Goal: Task Accomplishment & Management: Manage account settings

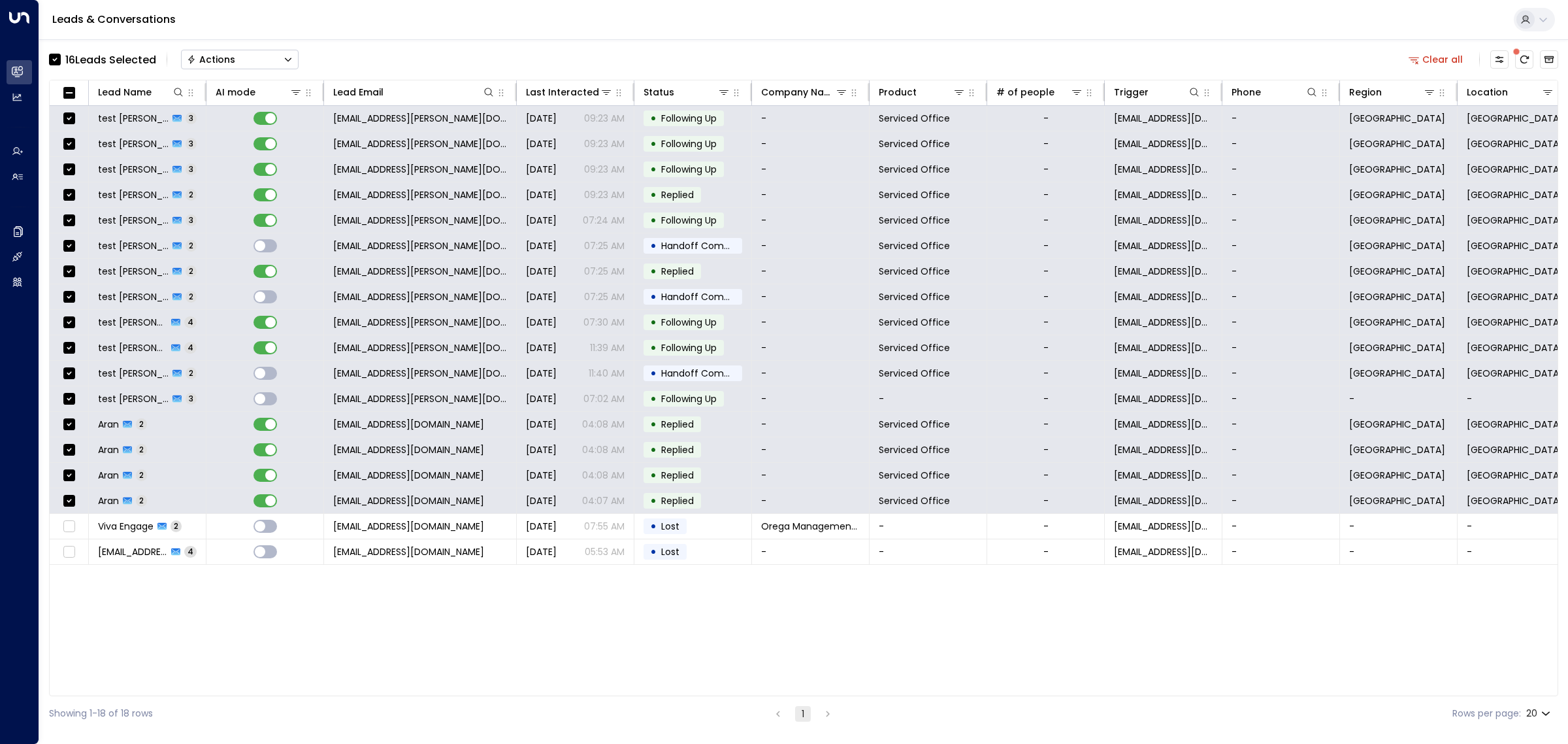
click at [279, 58] on button "Actions" at bounding box center [240, 59] width 118 height 19
click at [252, 149] on li "Archive Lead" at bounding box center [239, 146] width 117 height 22
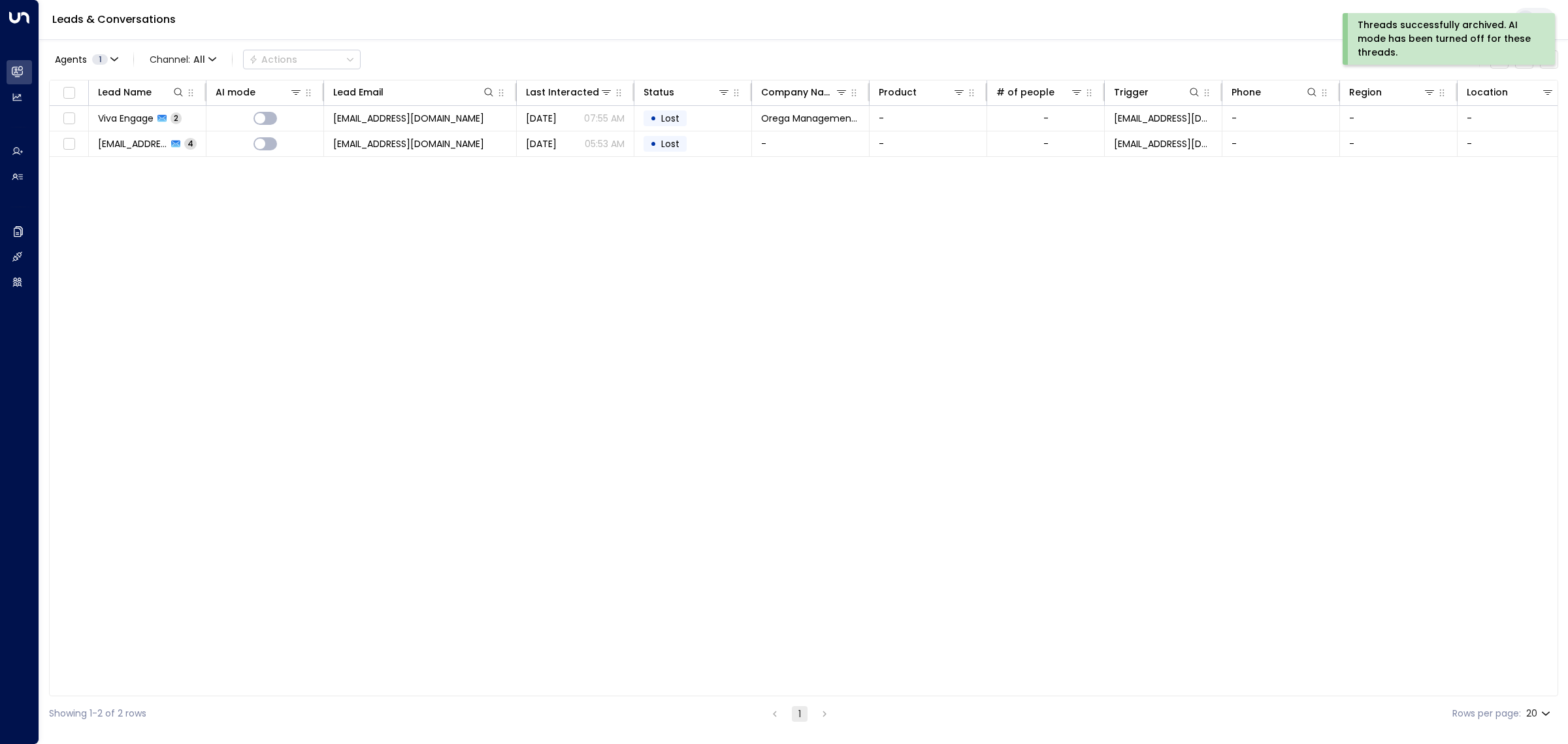
click at [776, 435] on div "Lead Name AI mode Lead Email Last Interacted Status Company Name Product # of p…" at bounding box center [803, 388] width 1509 height 616
click at [635, 318] on div "Lead Name AI mode Lead Email Last Interacted Status Company Name Product # of p…" at bounding box center [803, 388] width 1509 height 616
click at [118, 65] on button "Agents 1" at bounding box center [86, 60] width 74 height 18
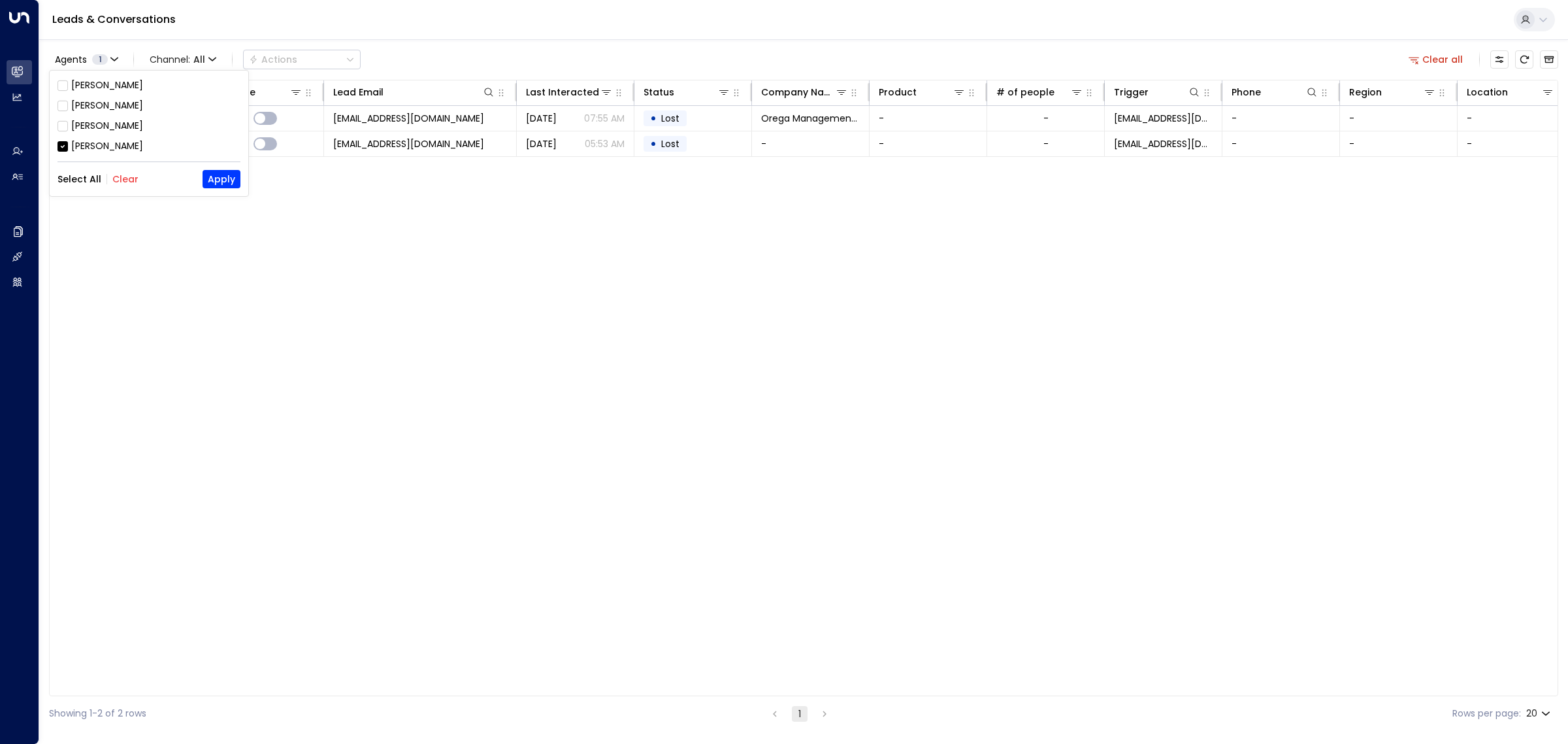
click at [69, 176] on button "Select All" at bounding box center [80, 179] width 44 height 10
click at [229, 176] on button "Apply" at bounding box center [221, 179] width 38 height 18
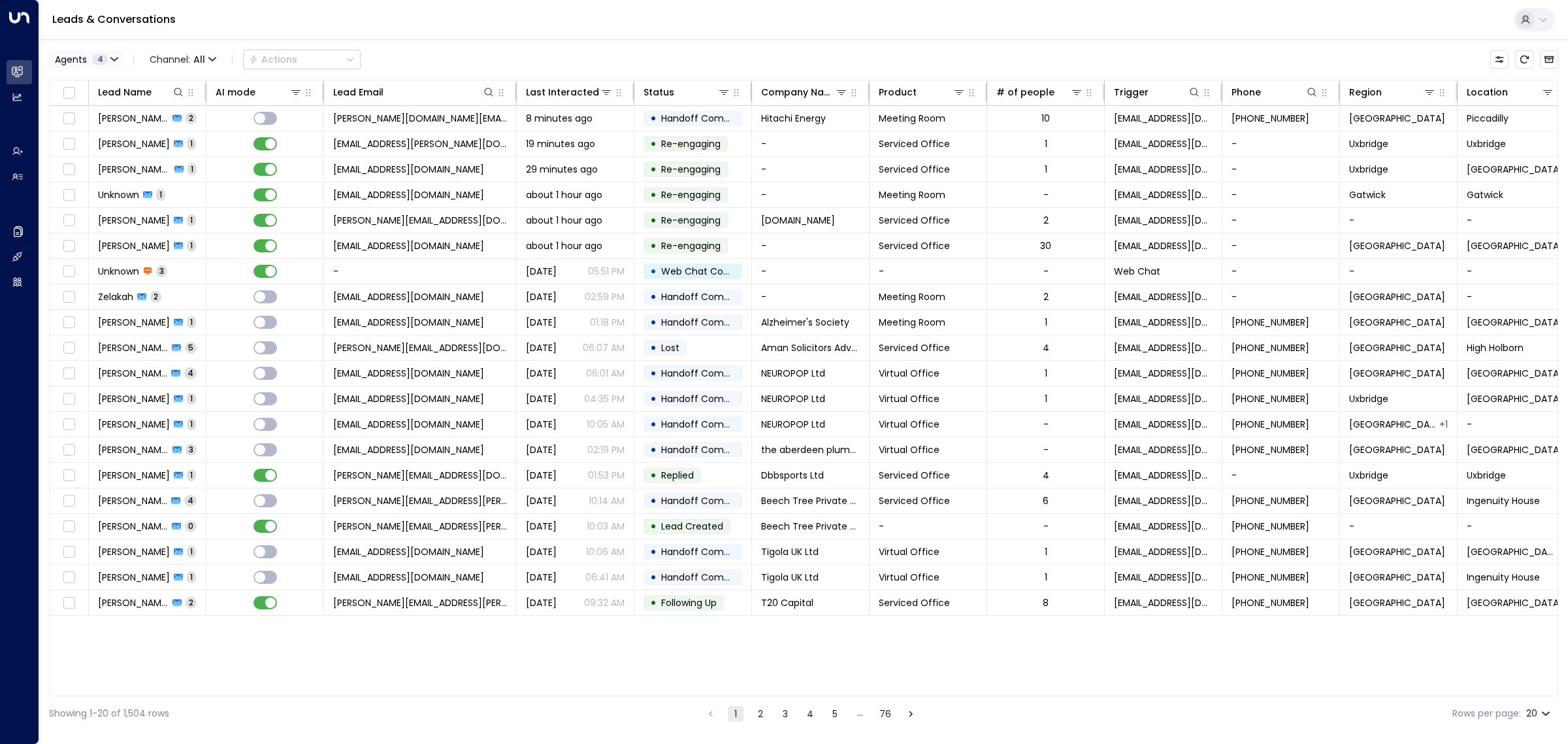
click at [99, 66] on button "Agents 4" at bounding box center [86, 60] width 74 height 18
click at [126, 167] on div "[PERSON_NAME] [PERSON_NAME] [PERSON_NAME] [PERSON_NAME] Select All Clear Apply" at bounding box center [149, 133] width 199 height 125
click at [126, 181] on button "Clear" at bounding box center [125, 179] width 26 height 10
click at [115, 86] on div "Alex Ingram" at bounding box center [107, 85] width 72 height 13
click at [222, 184] on button "Apply" at bounding box center [221, 179] width 38 height 18
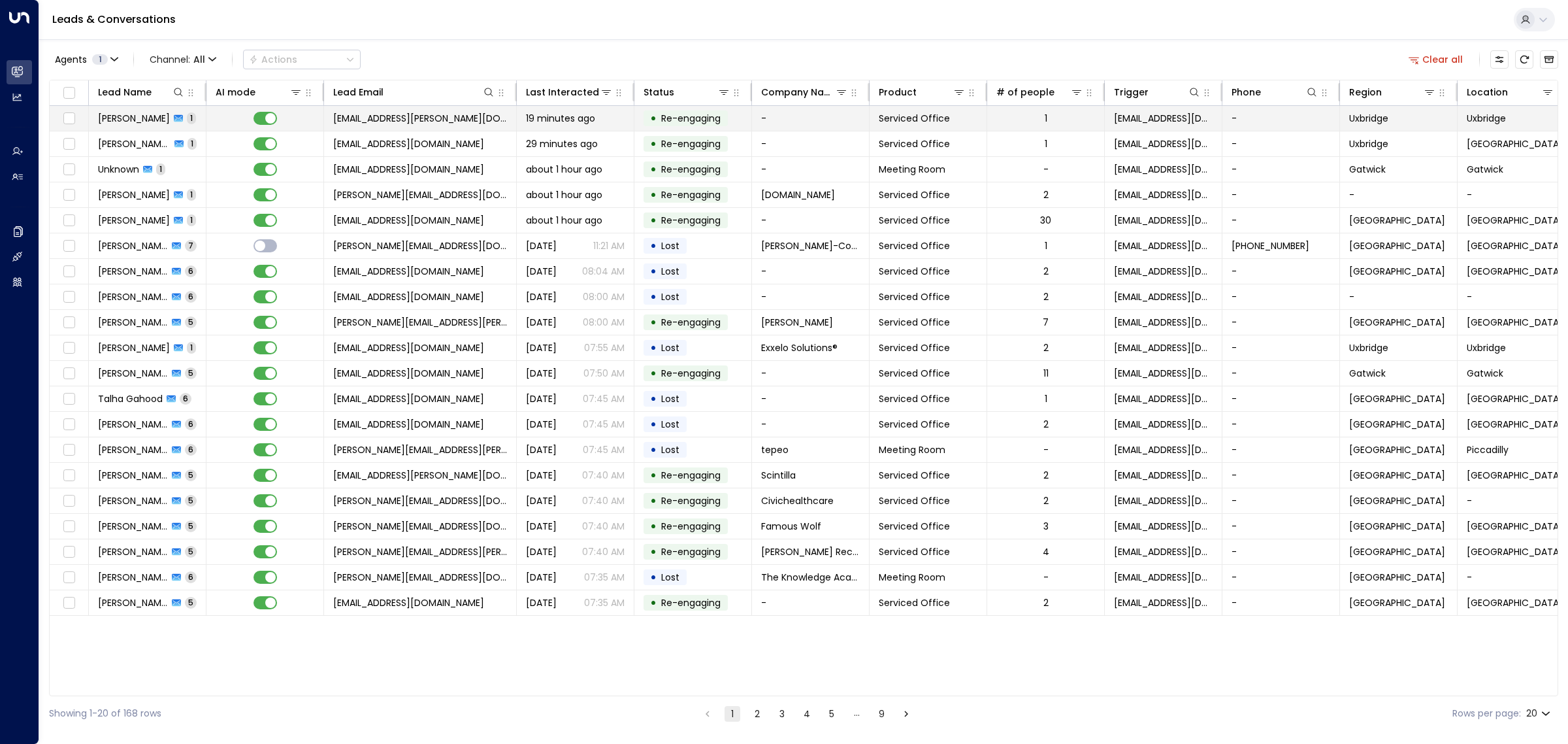
click at [597, 125] on td "19 minutes ago" at bounding box center [576, 118] width 118 height 25
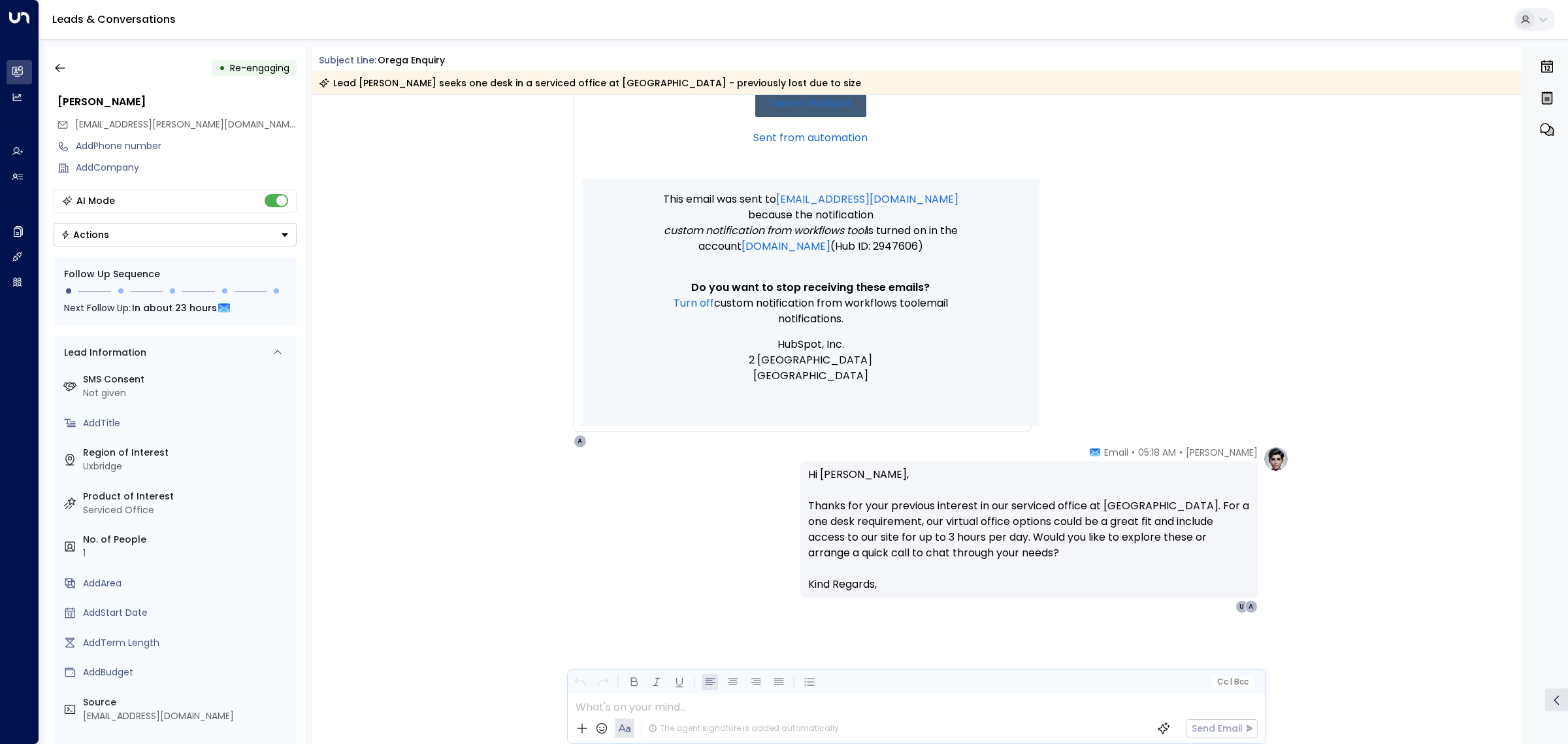
scroll to position [1427, 0]
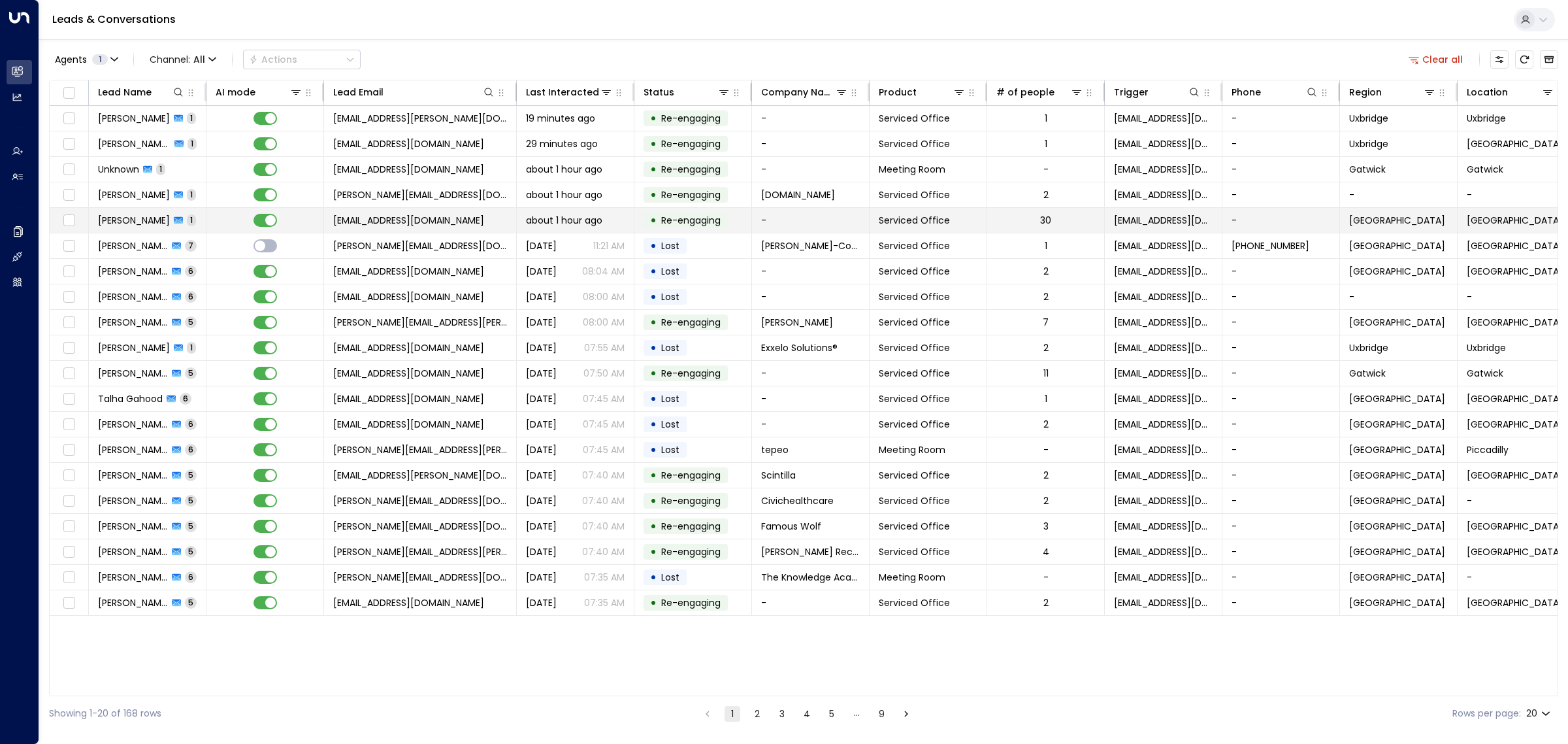
click at [568, 214] on span "about 1 hour ago" at bounding box center [564, 221] width 76 height 13
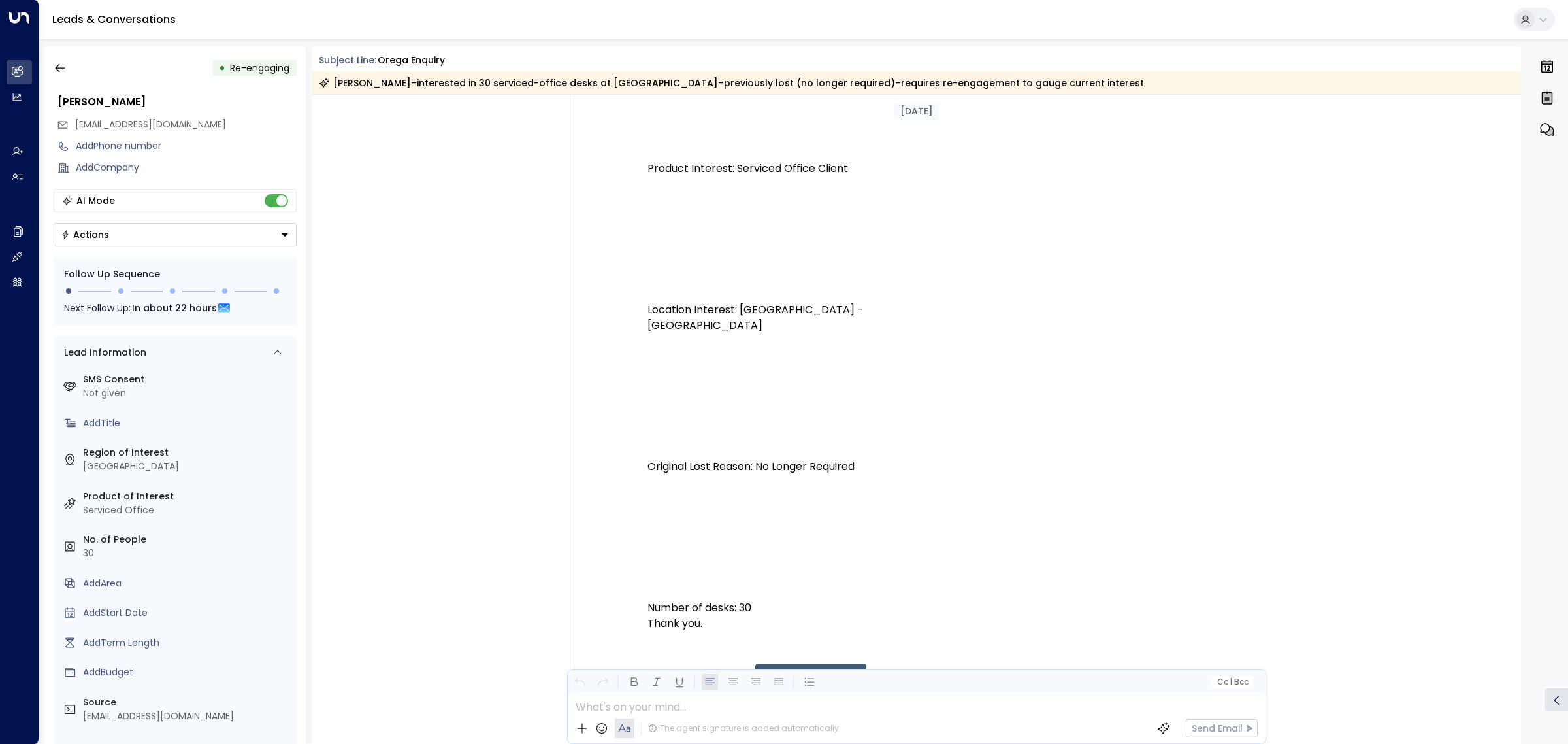
scroll to position [851, 0]
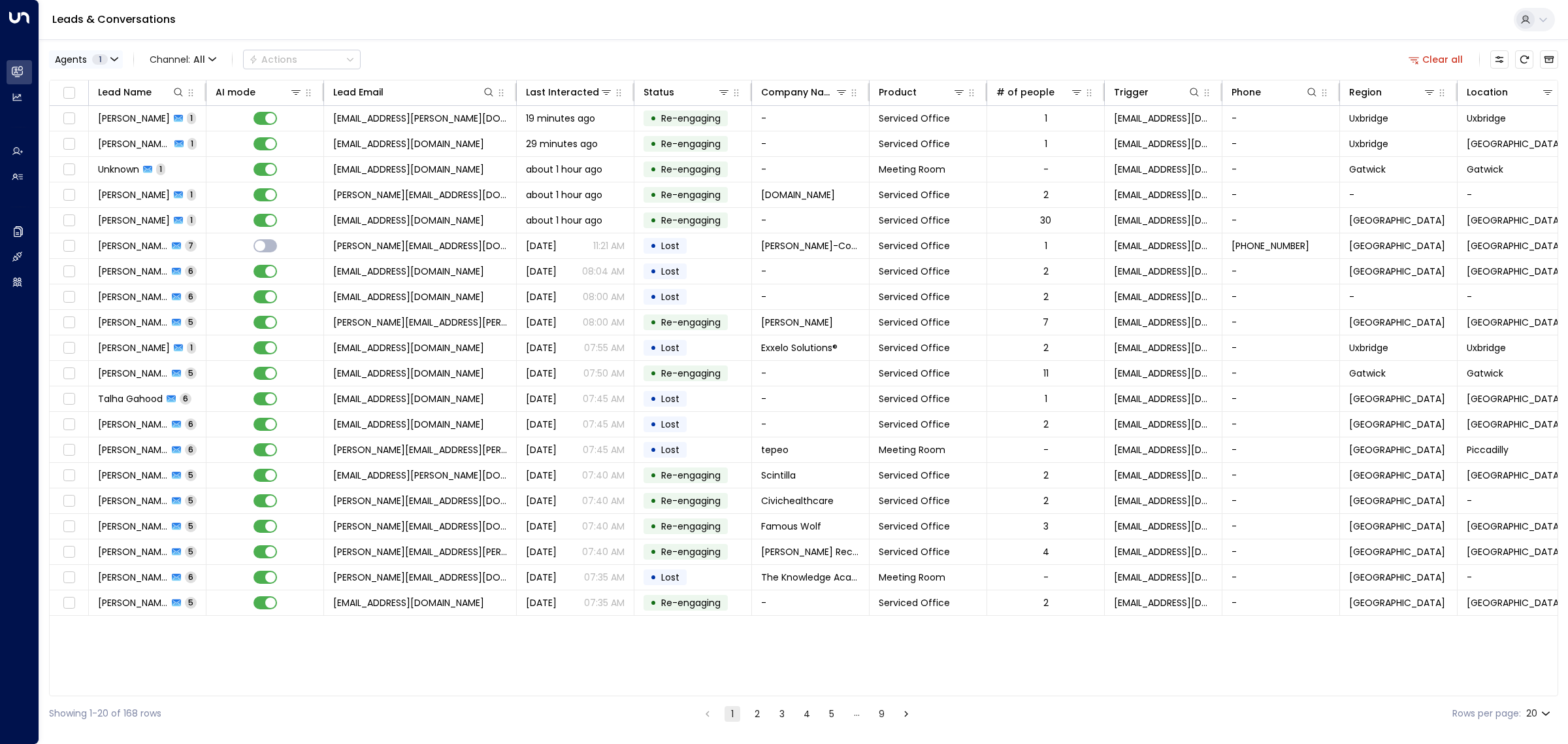
click at [102, 52] on button "Agents 1" at bounding box center [86, 60] width 74 height 18
click at [97, 81] on div "Alex Ingram" at bounding box center [107, 85] width 72 height 13
click at [100, 110] on div "Aiden Ives" at bounding box center [107, 106] width 72 height 13
click at [221, 181] on button "Apply" at bounding box center [221, 179] width 38 height 18
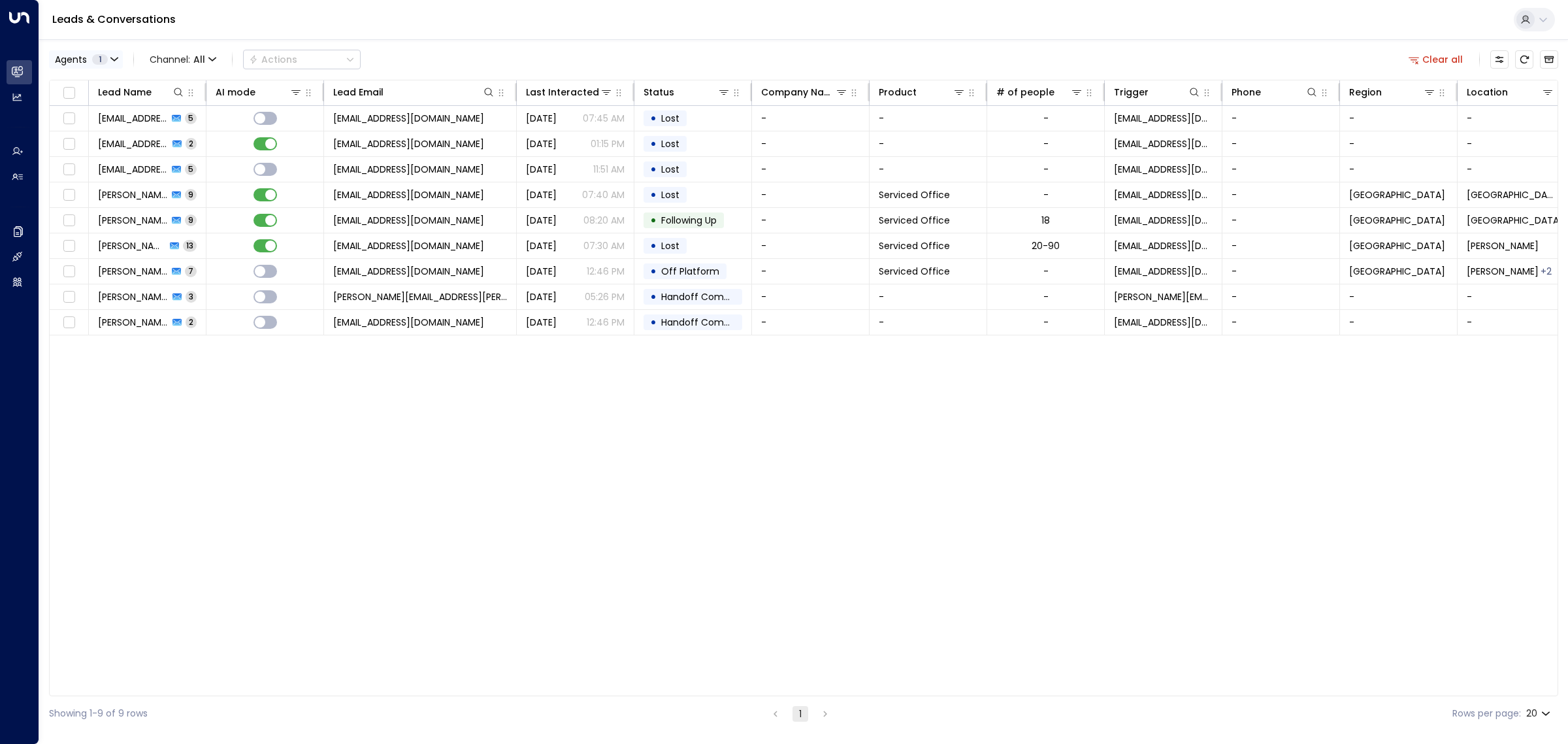
click at [97, 63] on span "1" at bounding box center [100, 60] width 16 height 10
click at [90, 108] on div "Aiden Ives" at bounding box center [107, 106] width 72 height 13
click at [105, 147] on div "[PERSON_NAME]" at bounding box center [107, 146] width 72 height 13
click at [220, 175] on button "Apply" at bounding box center [221, 179] width 38 height 18
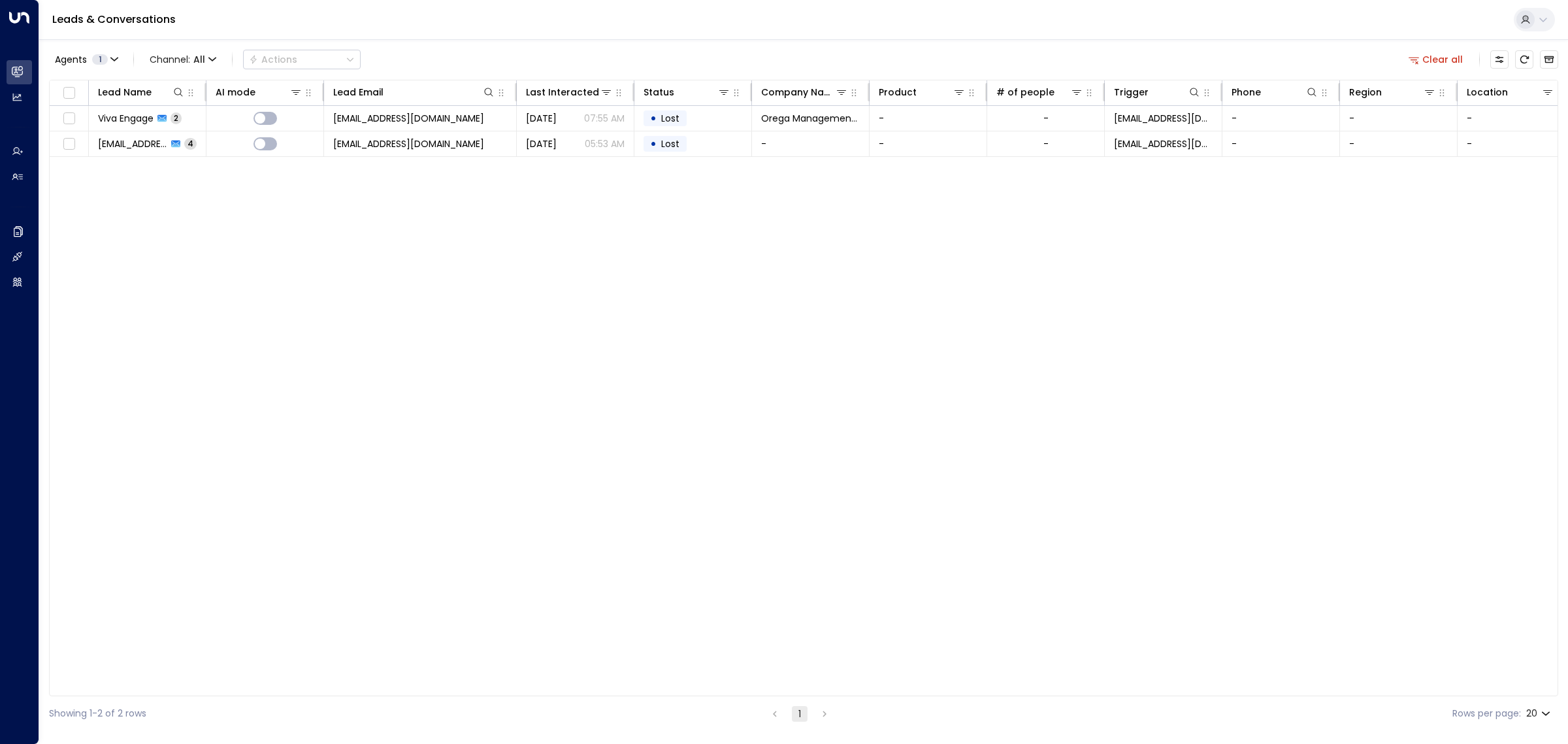
drag, startPoint x: 370, startPoint y: 321, endPoint x: 520, endPoint y: 347, distance: 152.2
click at [370, 322] on div "Lead Name AI mode Lead Email Last Interacted Status Company Name Product # of p…" at bounding box center [803, 388] width 1509 height 616
click at [559, 325] on div "Lead Name AI mode Lead Email Last Interacted Status Company Name Product # of p…" at bounding box center [803, 388] width 1509 height 616
click at [115, 57] on icon "button" at bounding box center [114, 59] width 8 height 8
drag, startPoint x: 100, startPoint y: 145, endPoint x: 112, endPoint y: 114, distance: 33.2
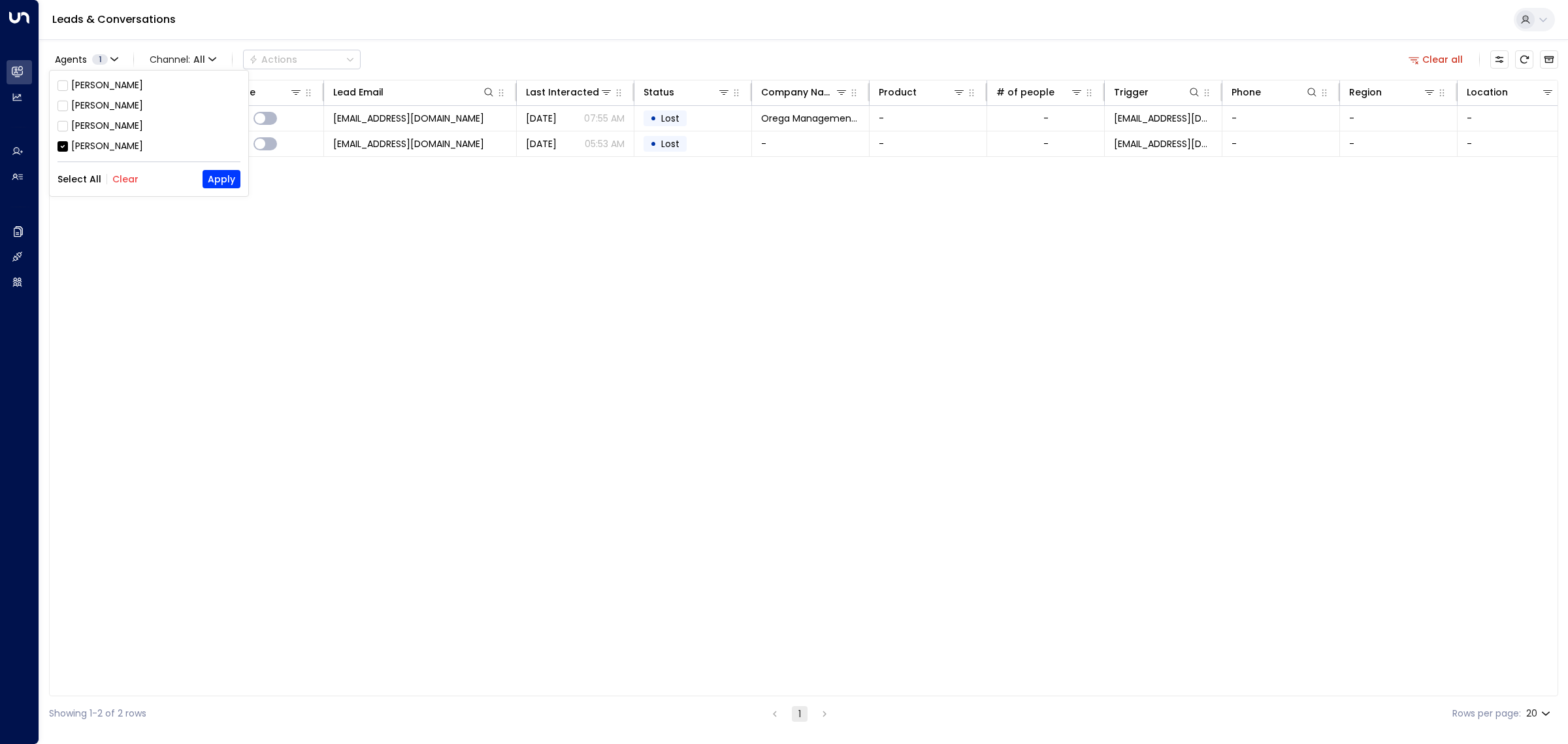
click at [100, 144] on div "Grace Nolan" at bounding box center [107, 146] width 72 height 13
click at [107, 128] on div "Aimee Irwin" at bounding box center [107, 126] width 72 height 13
click at [222, 179] on button "Apply" at bounding box center [221, 179] width 38 height 18
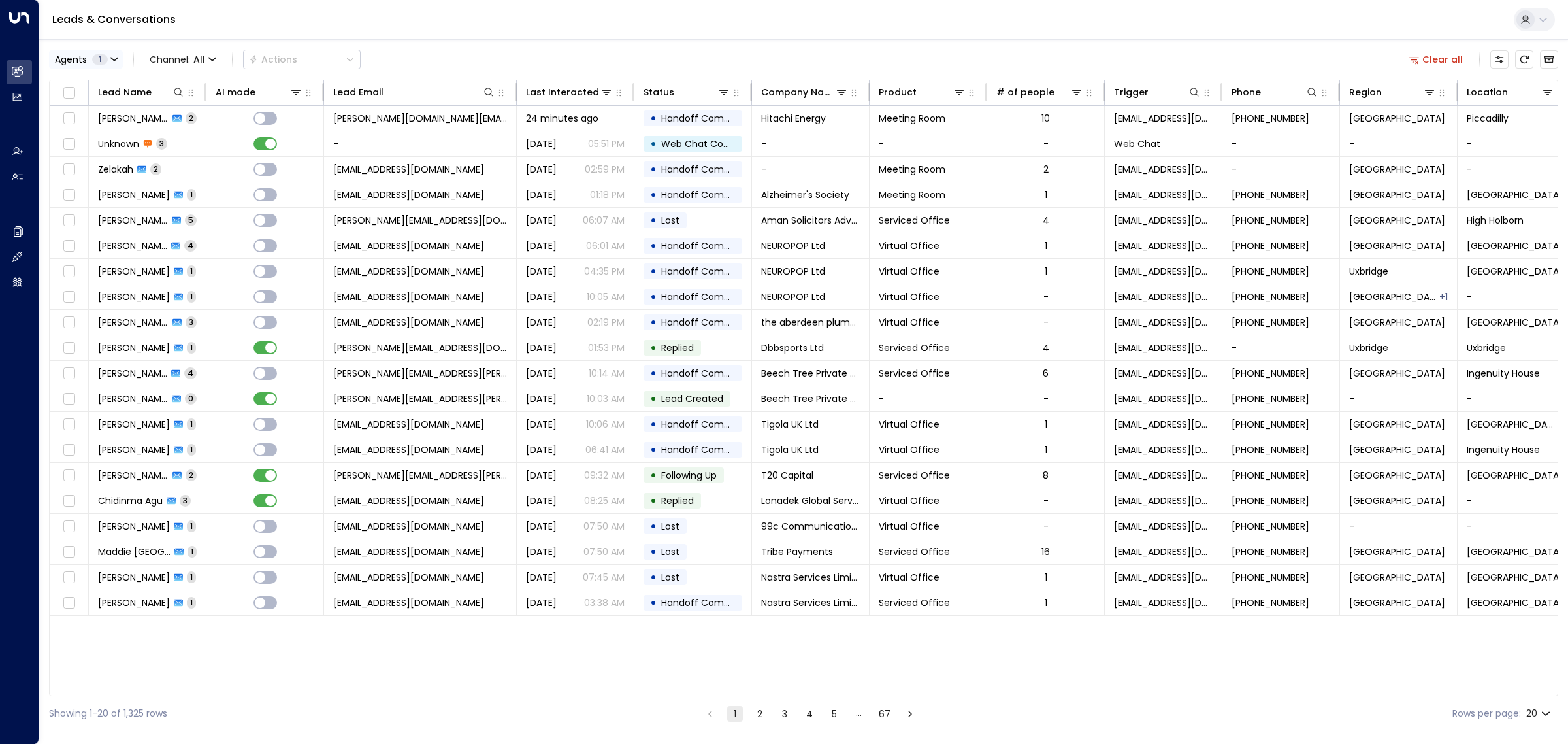
click at [102, 60] on span "1" at bounding box center [100, 60] width 16 height 10
click at [206, 56] on div at bounding box center [784, 372] width 1568 height 744
click at [206, 56] on span "Channel: All" at bounding box center [183, 60] width 77 height 18
click at [110, 62] on div at bounding box center [784, 372] width 1568 height 744
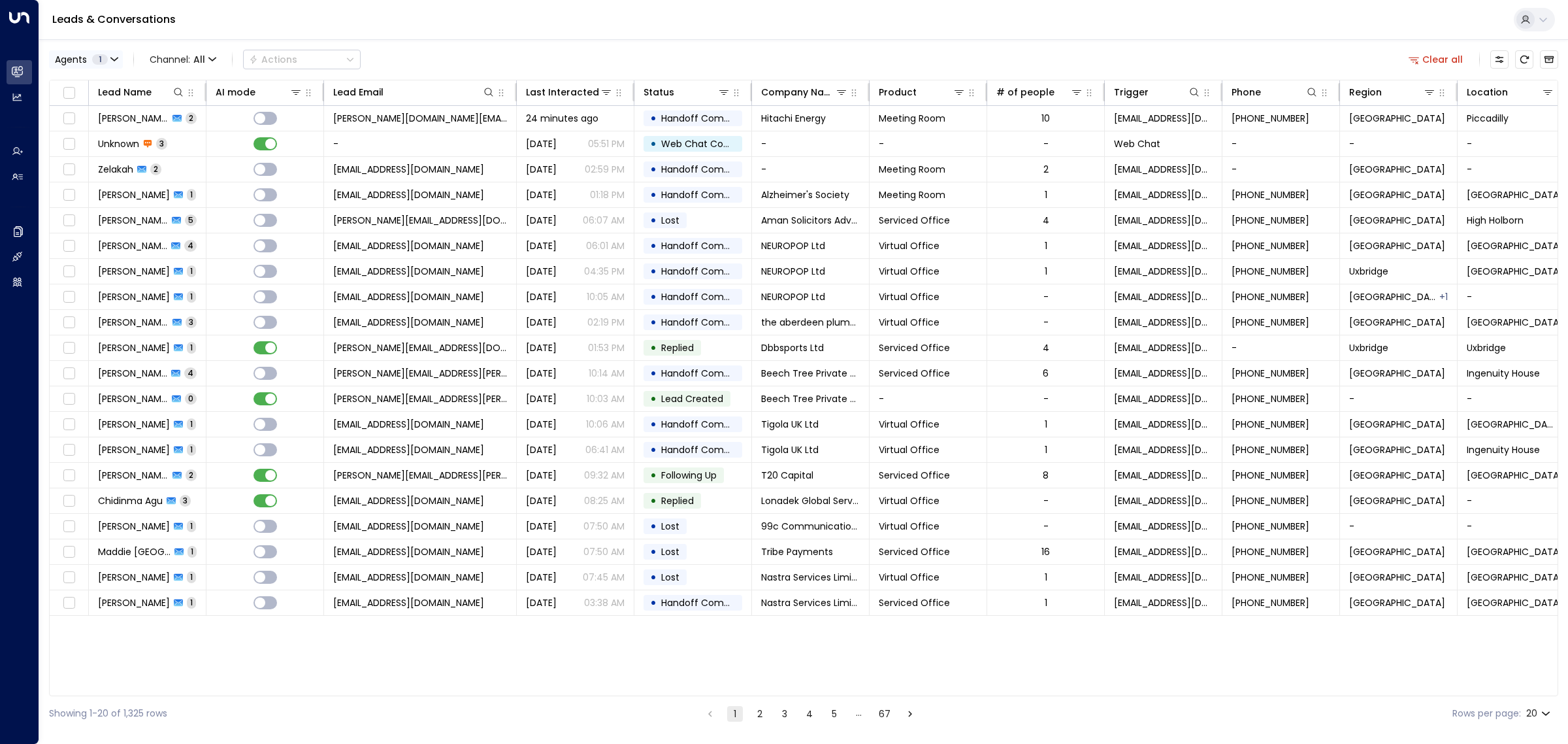
click at [112, 59] on icon "button" at bounding box center [114, 59] width 7 height 3
click at [87, 177] on button "Select All" at bounding box center [80, 179] width 44 height 10
click at [222, 174] on button "Apply" at bounding box center [221, 179] width 38 height 18
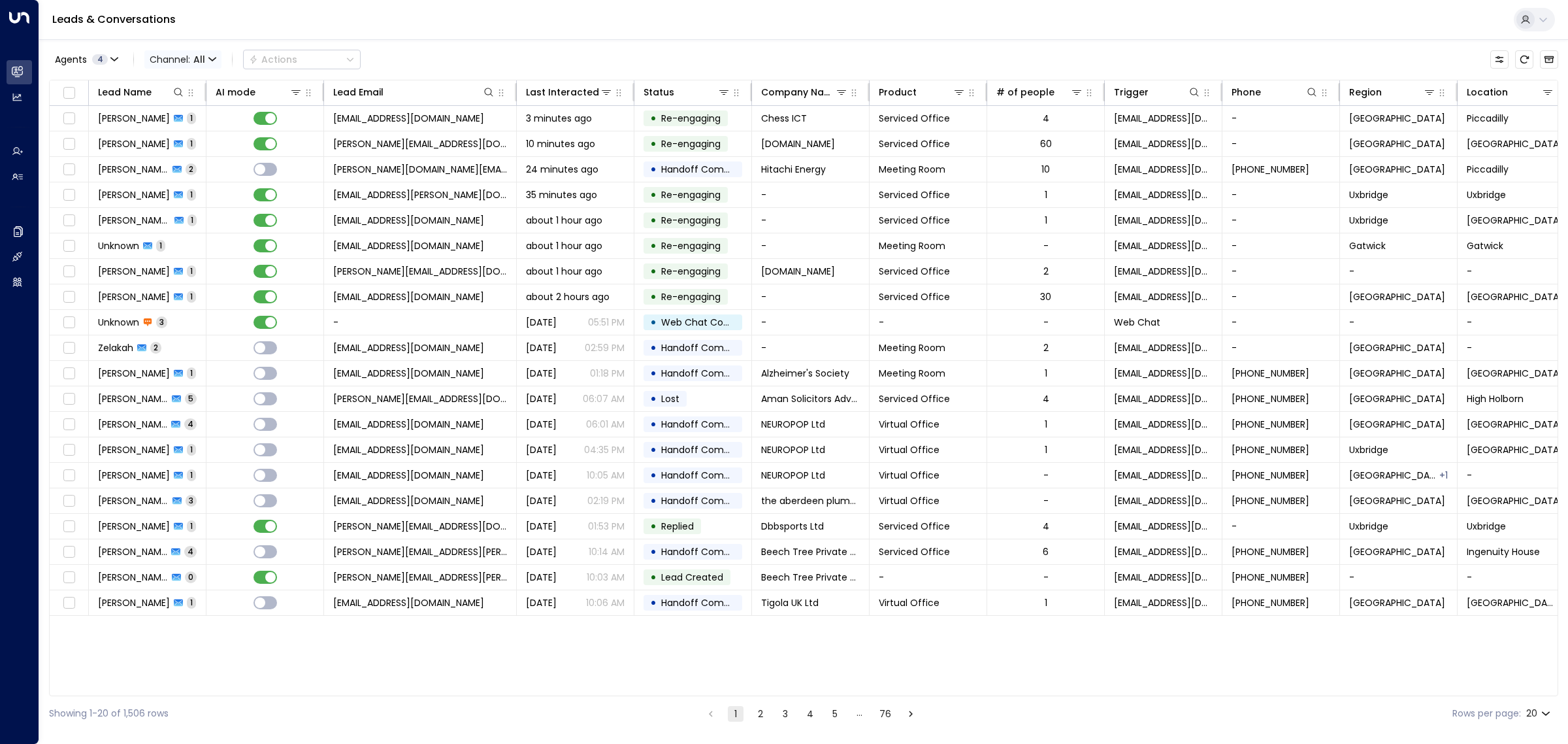
click at [204, 57] on span "All" at bounding box center [199, 60] width 12 height 10
click at [202, 183] on span "Web Chat" at bounding box center [184, 186] width 48 height 13
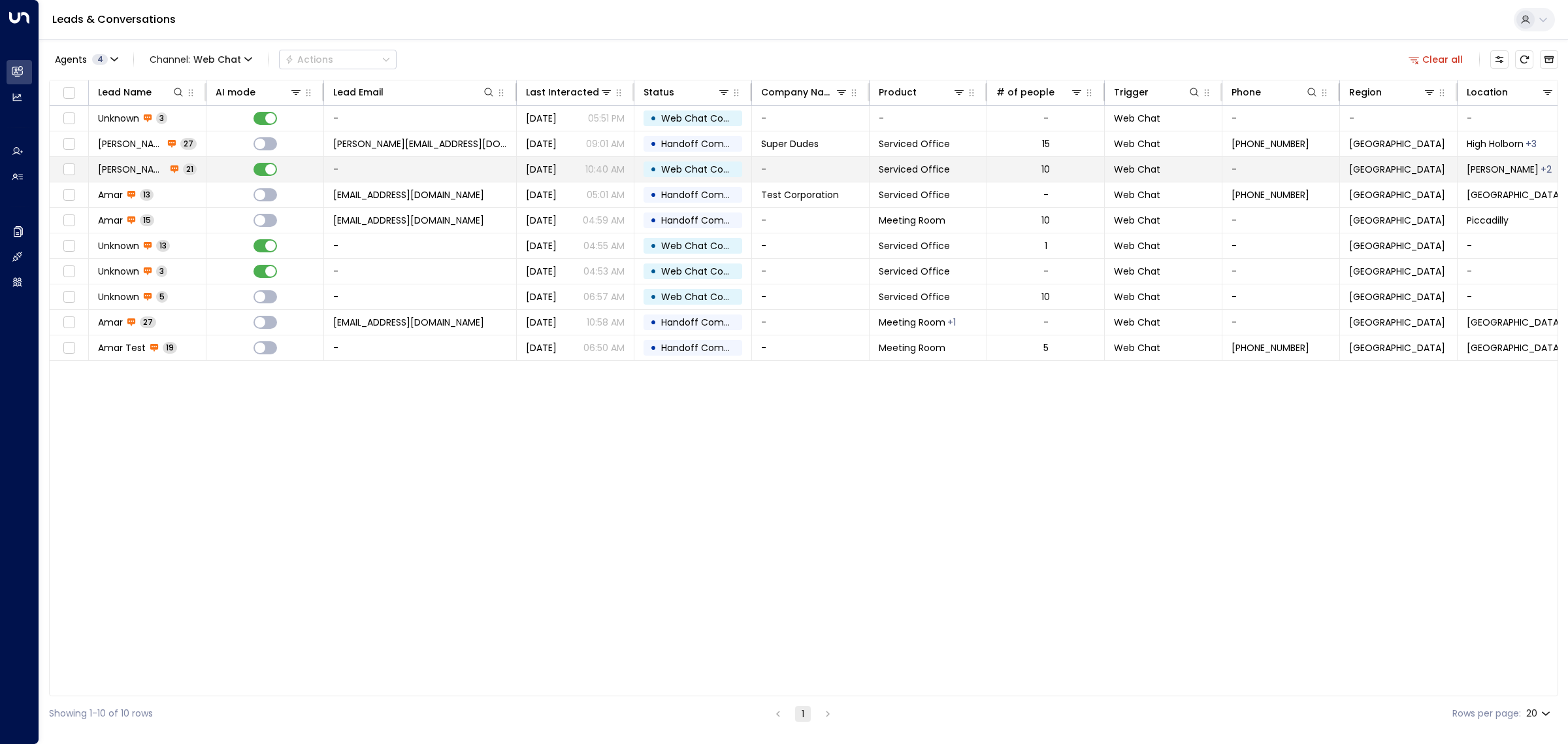
click at [224, 168] on td at bounding box center [265, 170] width 118 height 25
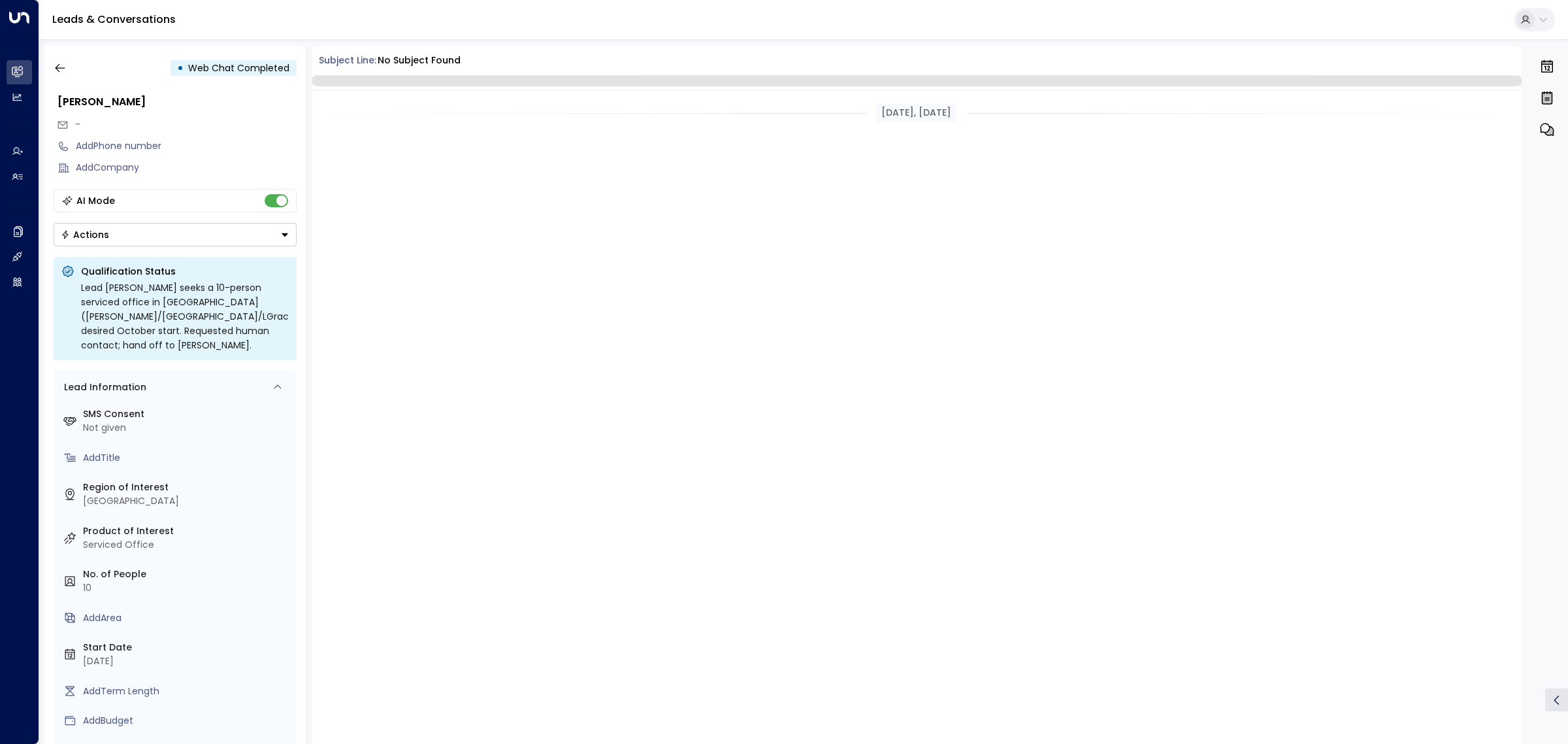
scroll to position [2060, 0]
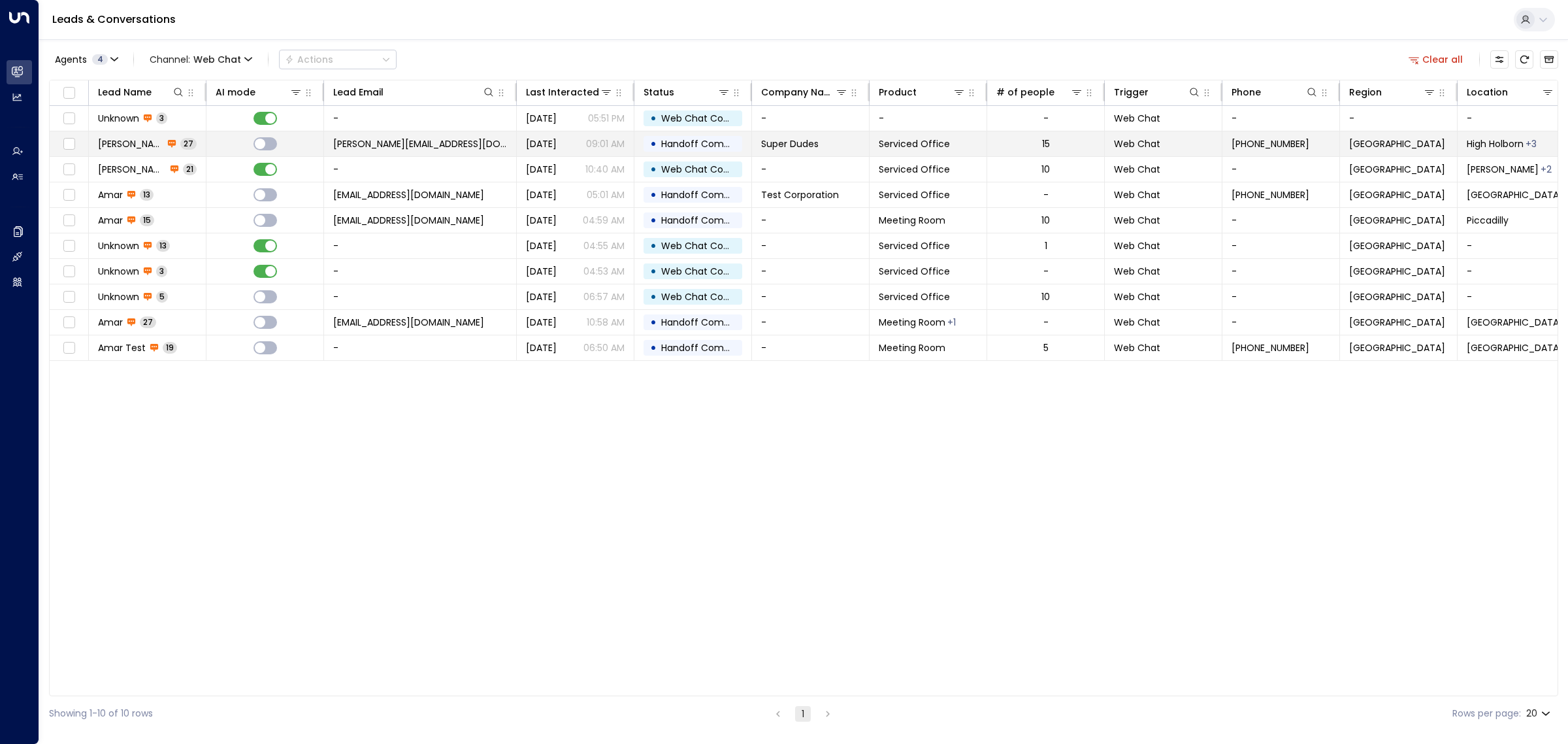
click at [491, 138] on td "t.s.bongers@outlook.com" at bounding box center [421, 144] width 193 height 25
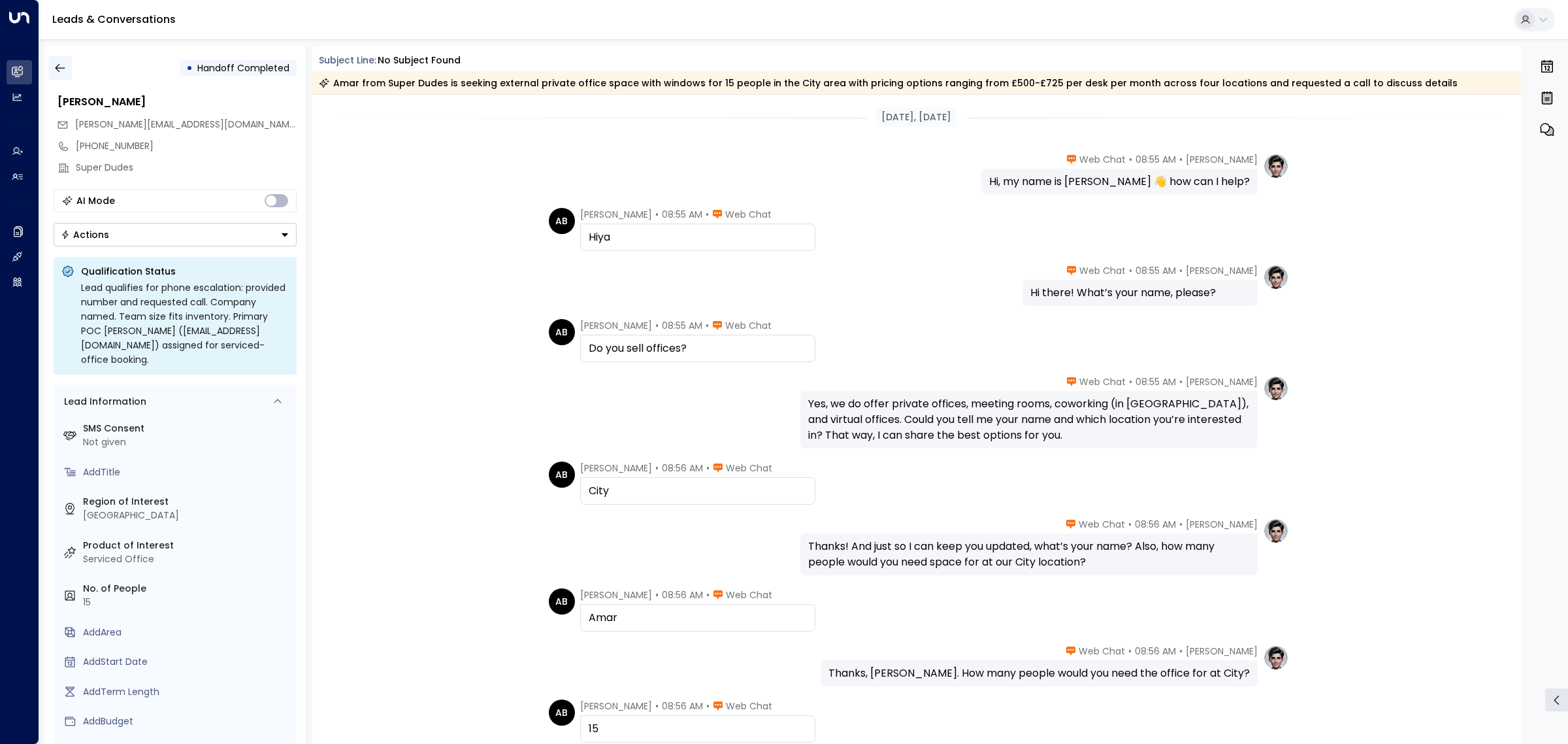
click at [60, 71] on icon "button" at bounding box center [60, 68] width 13 height 13
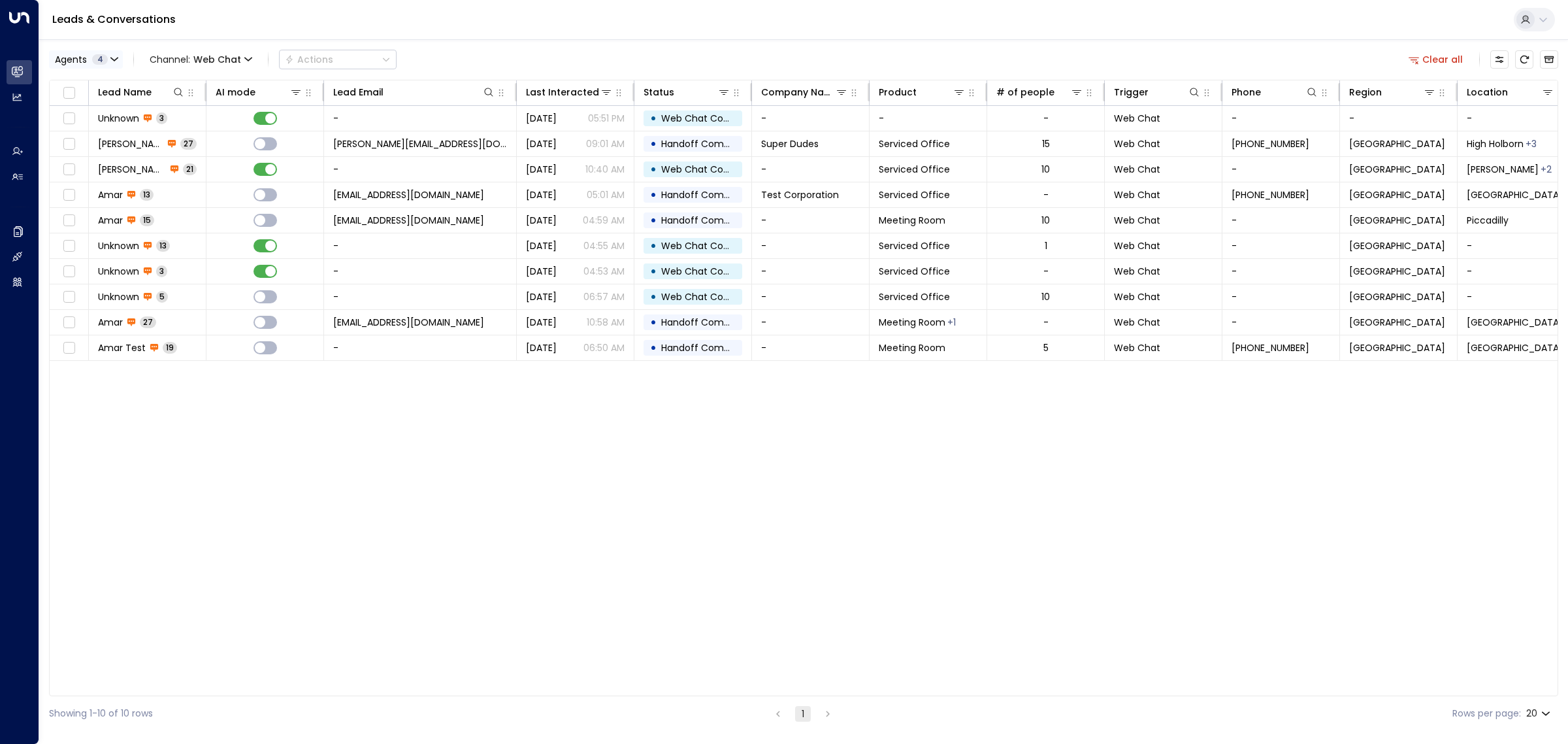
click at [107, 56] on span "4" at bounding box center [100, 60] width 16 height 10
click at [123, 175] on button "Clear" at bounding box center [125, 179] width 26 height 10
click at [208, 60] on div at bounding box center [784, 372] width 1568 height 744
click at [208, 60] on span "Web Chat" at bounding box center [196, 60] width 48 height 10
click at [173, 124] on span "WhatsApp" at bounding box center [154, 120] width 38 height 8
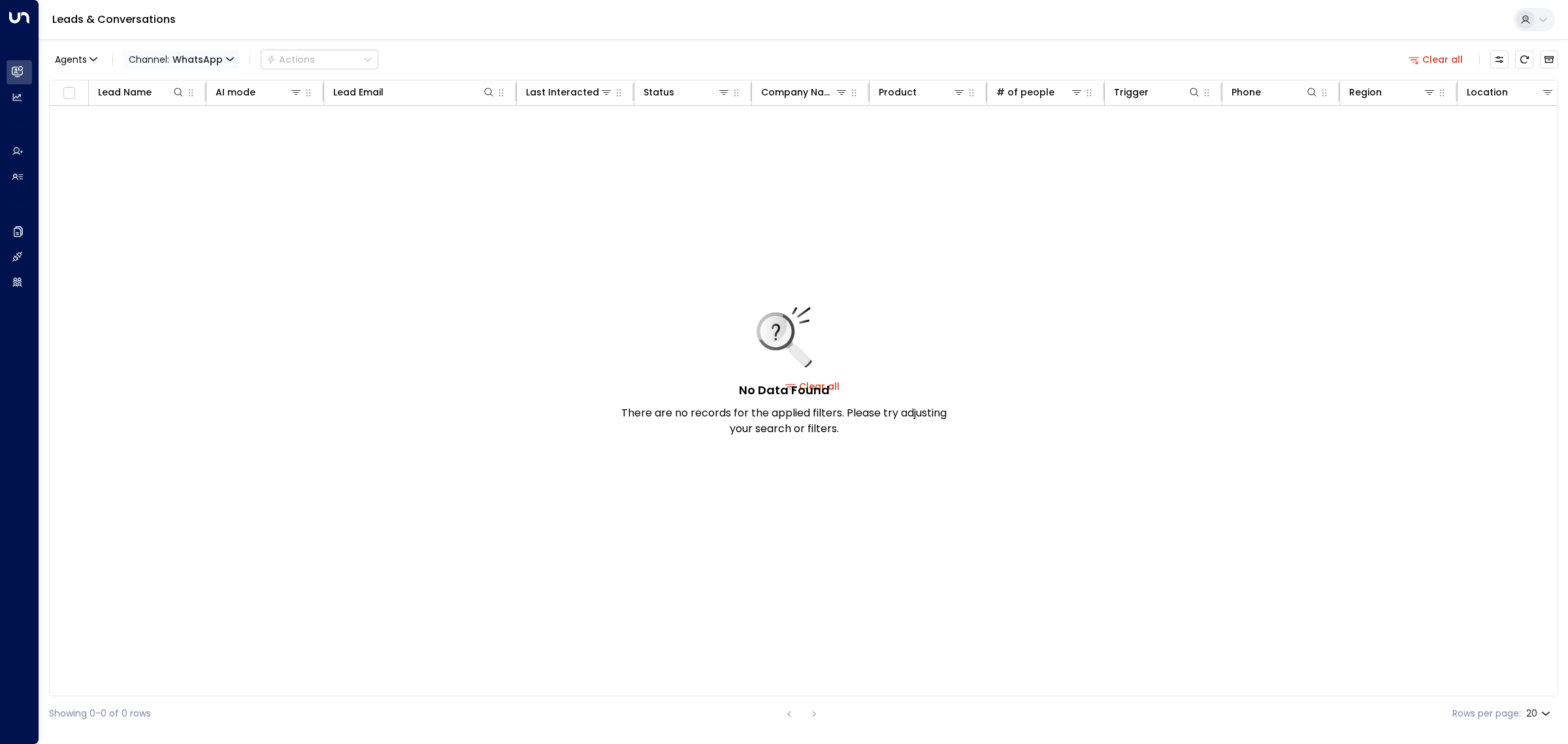
click at [205, 58] on span "WhatsApp" at bounding box center [198, 60] width 50 height 10
click at [181, 83] on p "All" at bounding box center [159, 79] width 47 height 8
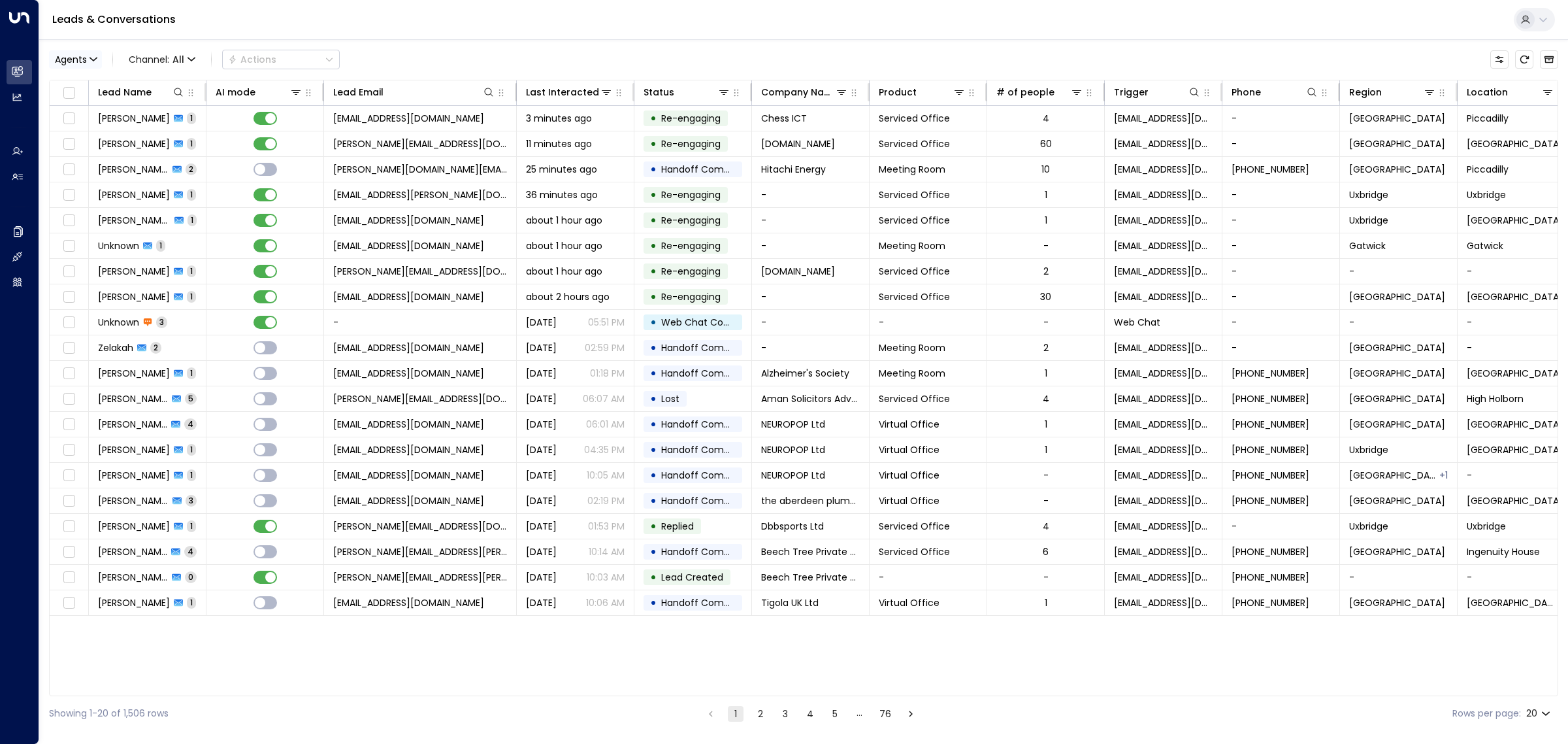
click at [83, 60] on span "Agents" at bounding box center [71, 59] width 32 height 9
click at [108, 146] on div "[PERSON_NAME]" at bounding box center [107, 146] width 72 height 13
click at [234, 181] on button "Apply" at bounding box center [221, 179] width 38 height 18
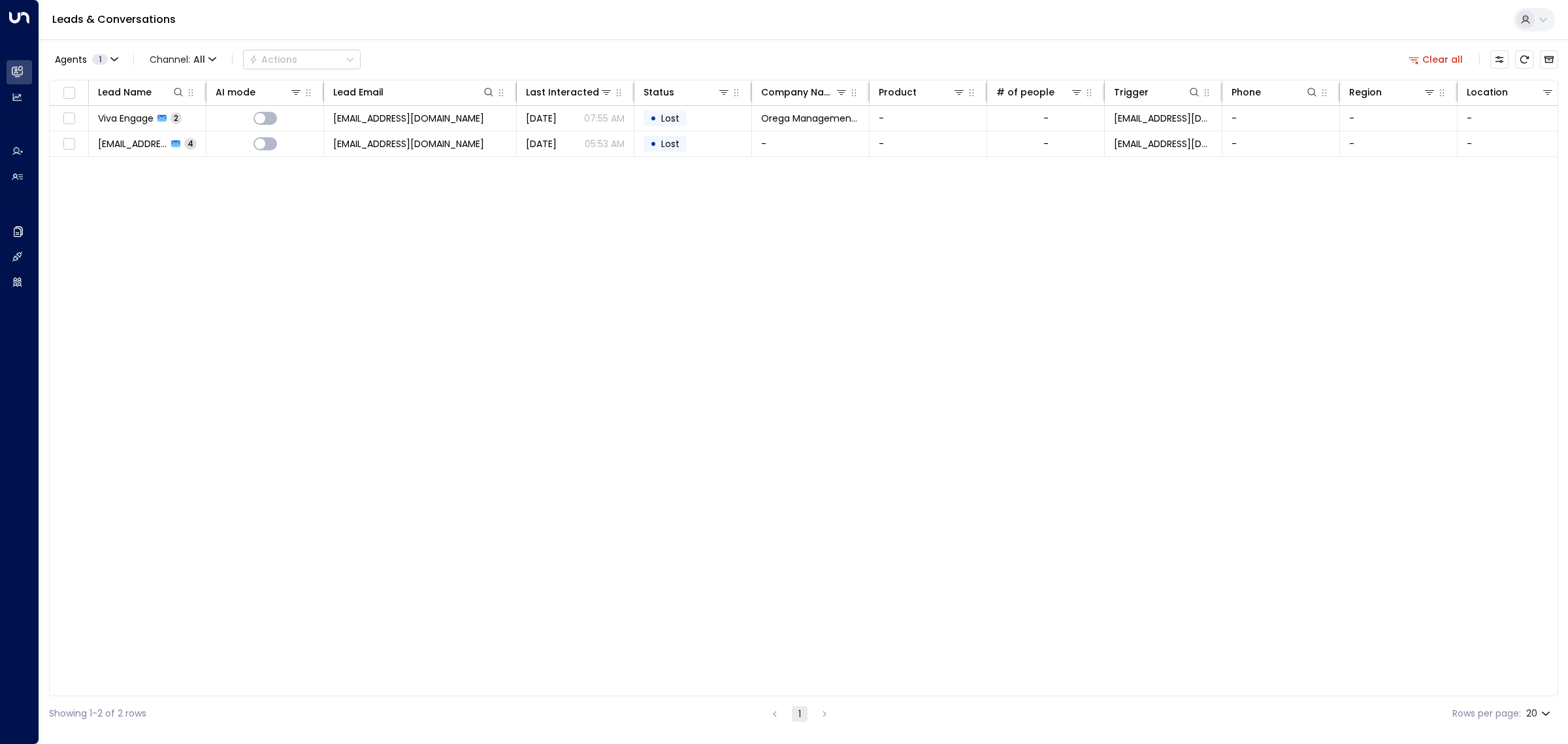
click at [672, 406] on div "Lead Name AI mode Lead Email Last Interacted Status Company Name Product # of p…" at bounding box center [803, 388] width 1509 height 616
click at [549, 349] on div "Lead Name AI mode Lead Email Last Interacted Status Company Name Product # of p…" at bounding box center [803, 388] width 1509 height 616
click at [499, 385] on div "Lead Name AI mode Lead Email Last Interacted Status Company Name Product # of p…" at bounding box center [803, 388] width 1509 height 616
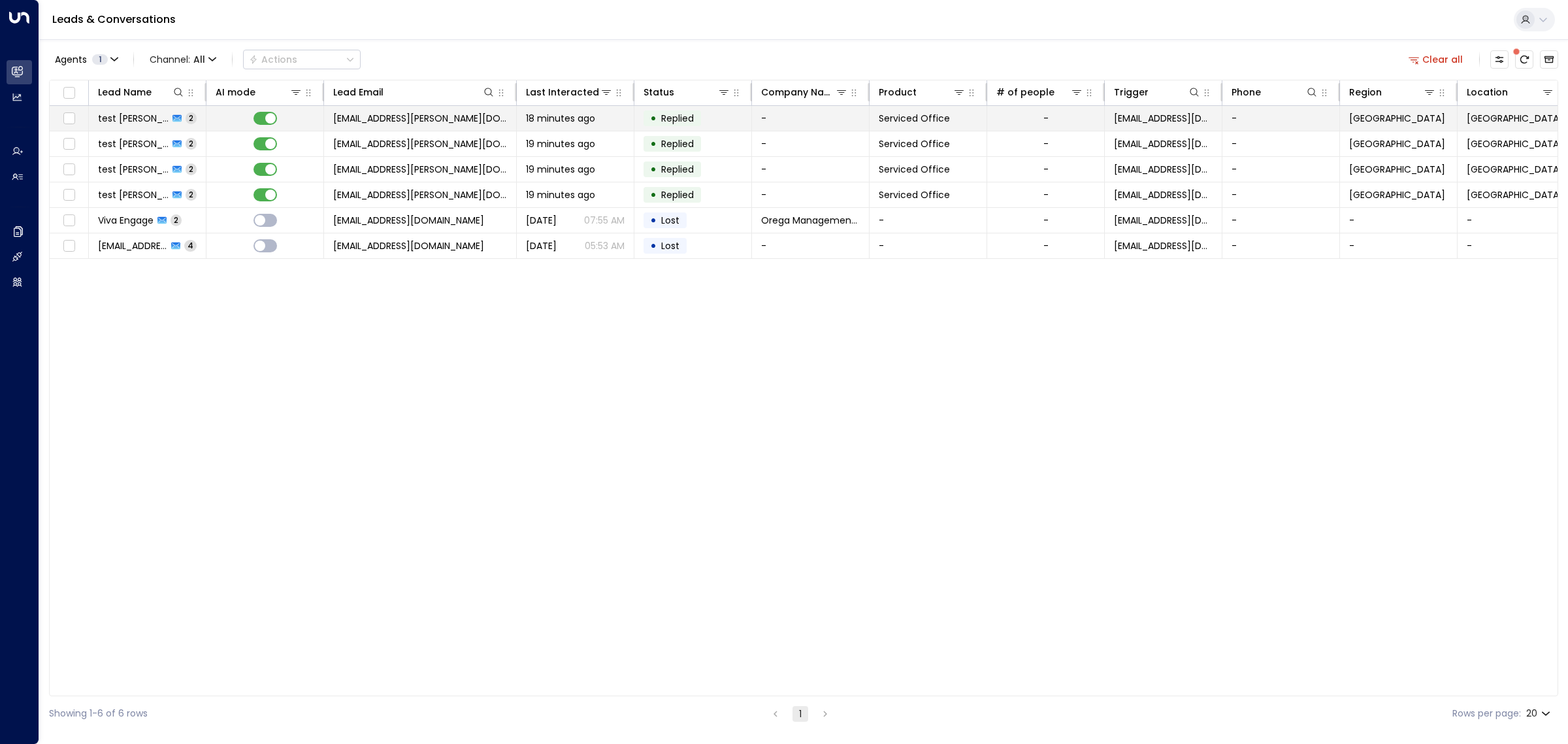
click at [438, 121] on span "[EMAIL_ADDRESS][PERSON_NAME][DOMAIN_NAME]" at bounding box center [420, 118] width 174 height 13
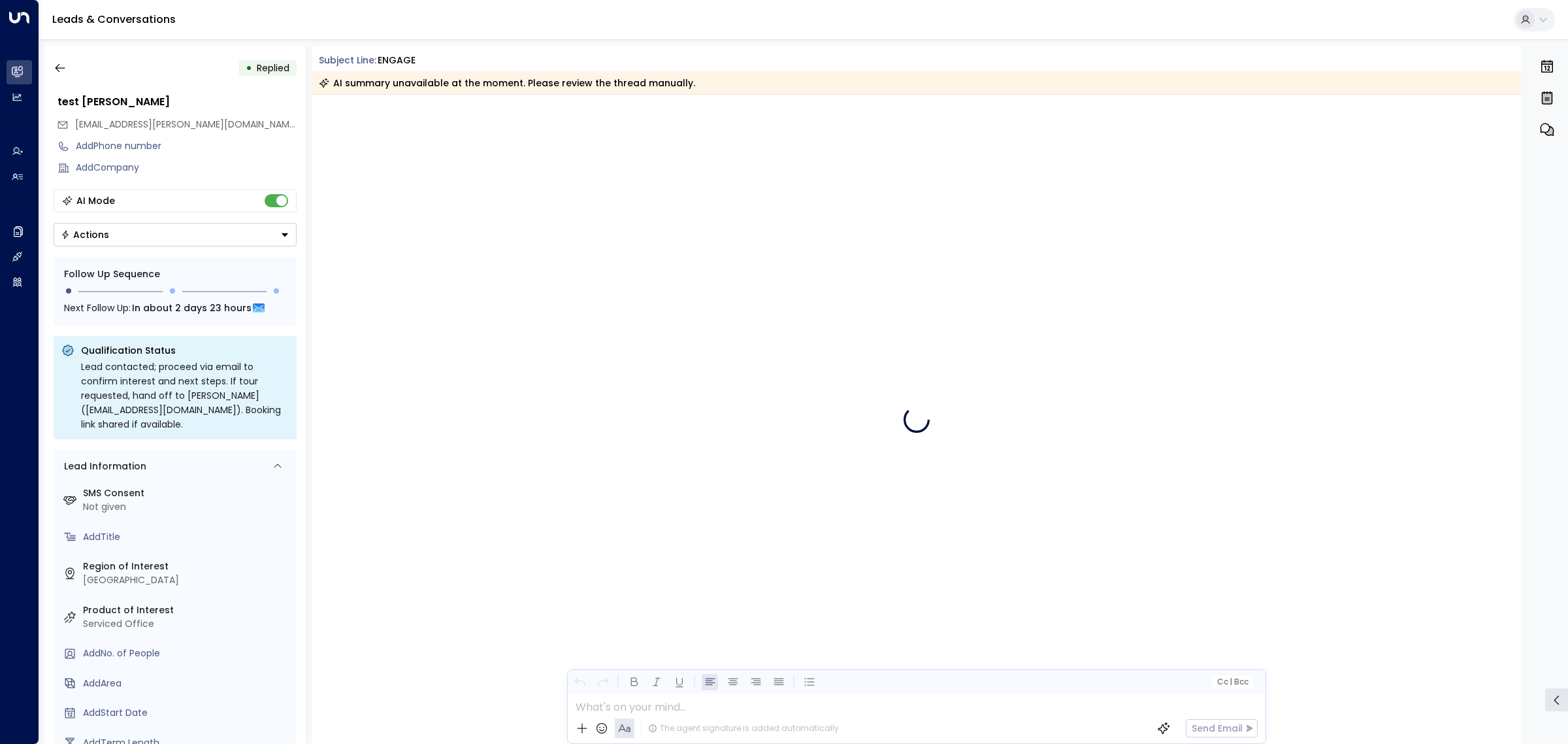
scroll to position [647, 0]
